Goal: Task Accomplishment & Management: Manage account settings

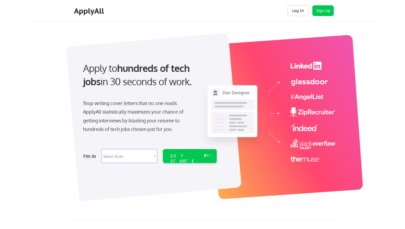
click at [297, 11] on button "Log In" at bounding box center [297, 10] width 21 height 11
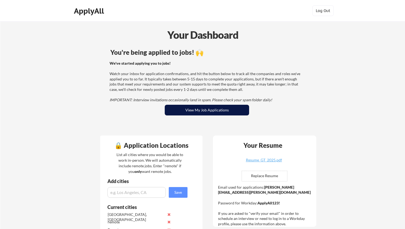
click at [195, 111] on button "View My Job Applications" at bounding box center [207, 110] width 84 height 11
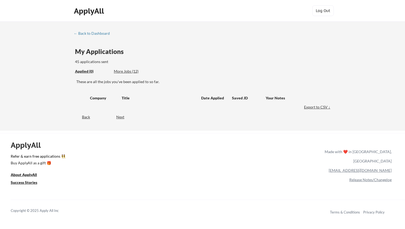
click at [125, 72] on div "More Jobs (12)" at bounding box center [133, 71] width 39 height 5
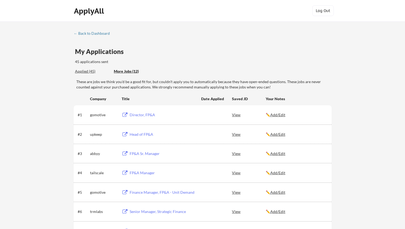
click at [92, 71] on div "Applied (45)" at bounding box center [92, 71] width 35 height 5
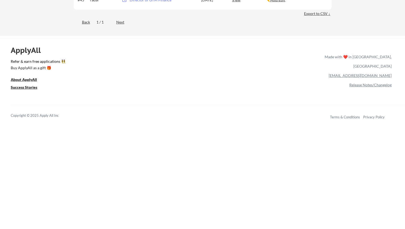
scroll to position [922, 0]
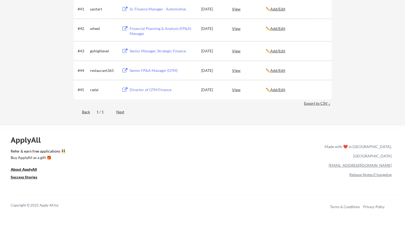
click at [118, 110] on div "Next" at bounding box center [123, 112] width 14 height 5
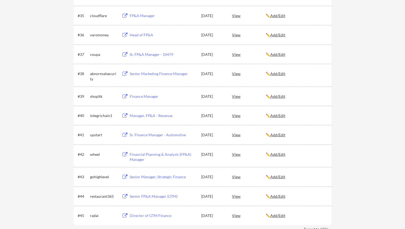
scroll to position [798, 0]
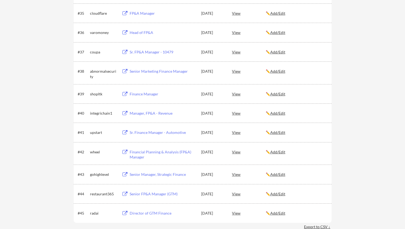
click at [237, 51] on div "View" at bounding box center [249, 52] width 34 height 10
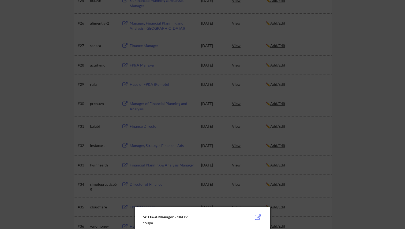
scroll to position [703, 0]
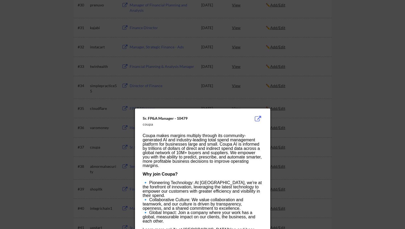
click at [283, 110] on div at bounding box center [202, 114] width 405 height 229
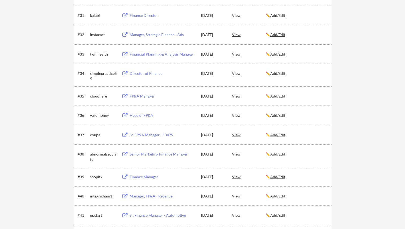
scroll to position [716, 0]
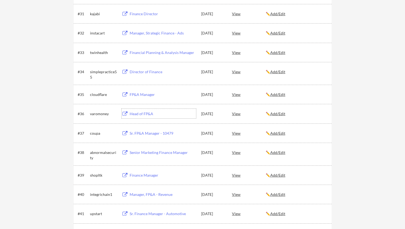
click at [278, 114] on u "Add/Edit" at bounding box center [277, 114] width 15 height 5
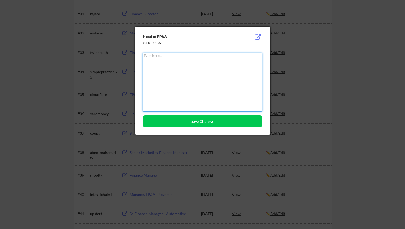
click at [289, 96] on div at bounding box center [202, 114] width 405 height 229
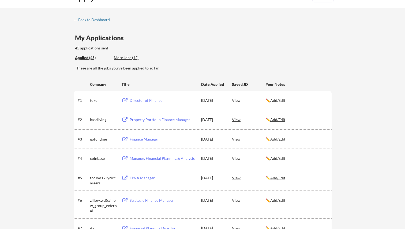
scroll to position [0, 0]
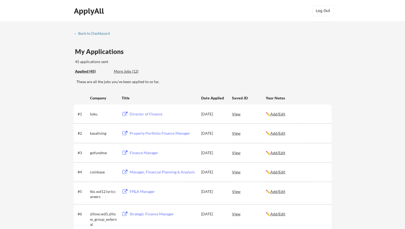
click at [127, 71] on div "More Jobs (12)" at bounding box center [133, 71] width 39 height 5
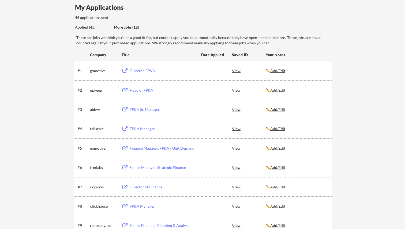
scroll to position [40, 0]
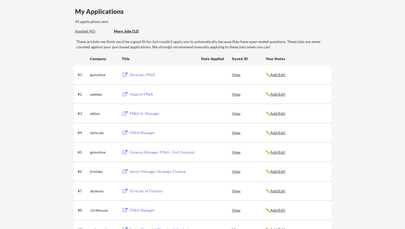
click at [236, 113] on div "View" at bounding box center [249, 114] width 34 height 10
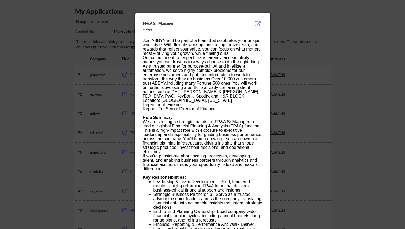
click at [373, 86] on div at bounding box center [202, 114] width 405 height 229
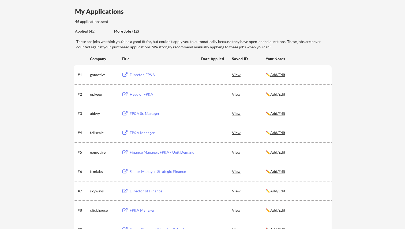
click at [142, 112] on div "FP&A Sr. Manager" at bounding box center [163, 113] width 66 height 5
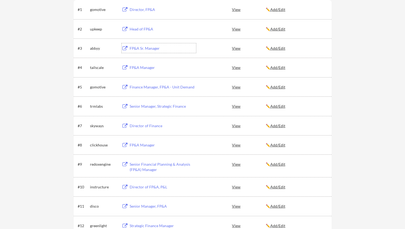
scroll to position [106, 0]
click at [241, 163] on div "View" at bounding box center [249, 164] width 34 height 10
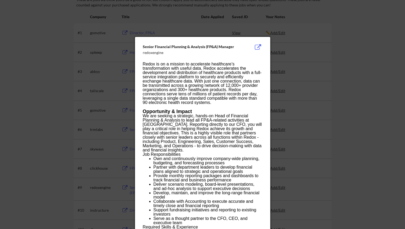
scroll to position [63, 0]
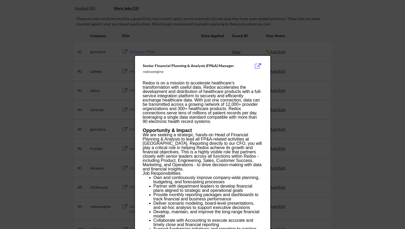
click at [301, 54] on div at bounding box center [202, 114] width 405 height 229
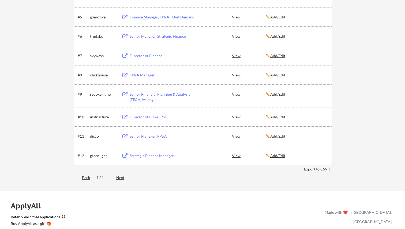
scroll to position [201, 0]
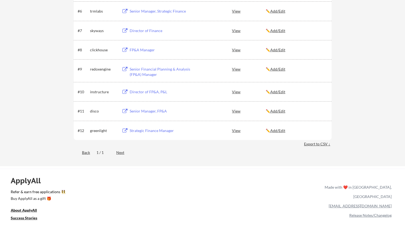
click at [156, 132] on div "Strategic Finance Manager" at bounding box center [163, 130] width 66 height 5
